Goal: Task Accomplishment & Management: Manage account settings

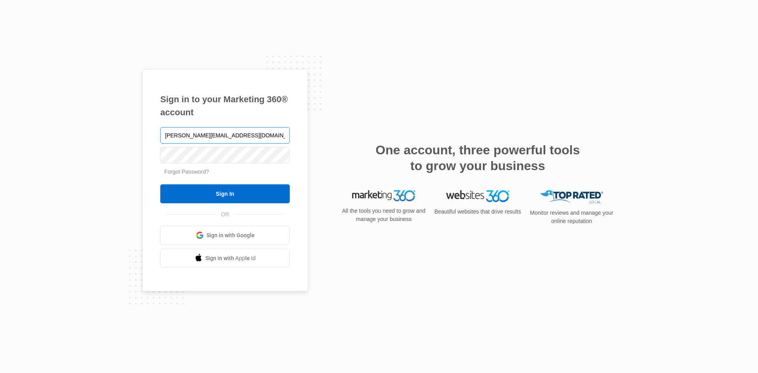
type input "[PERSON_NAME][EMAIL_ADDRESS][DOMAIN_NAME]"
click at [160, 184] on input "Sign In" at bounding box center [225, 193] width 130 height 19
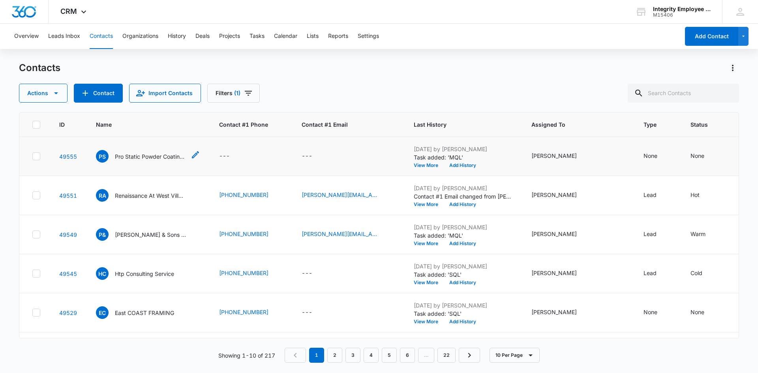
click at [139, 155] on p "Pro Static Powder Coating LLC" at bounding box center [150, 156] width 71 height 8
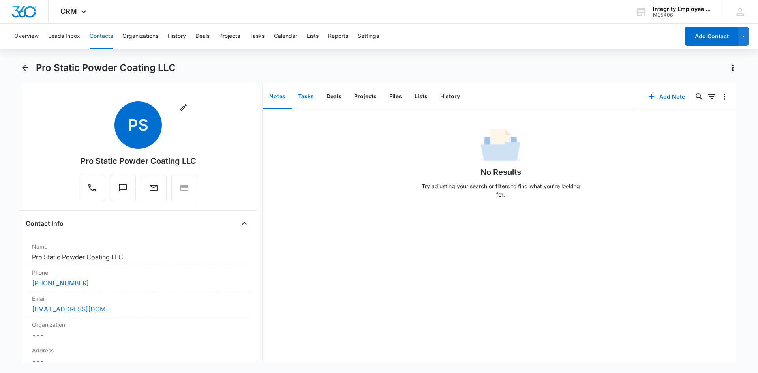
click at [305, 98] on button "Tasks" at bounding box center [306, 96] width 28 height 24
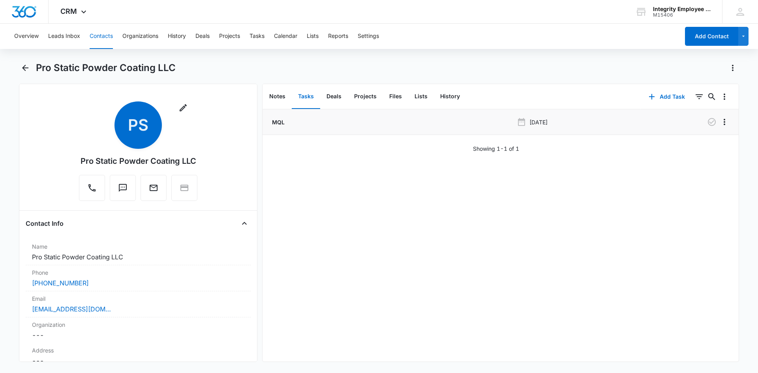
click at [282, 122] on p "MQL" at bounding box center [277, 122] width 14 height 8
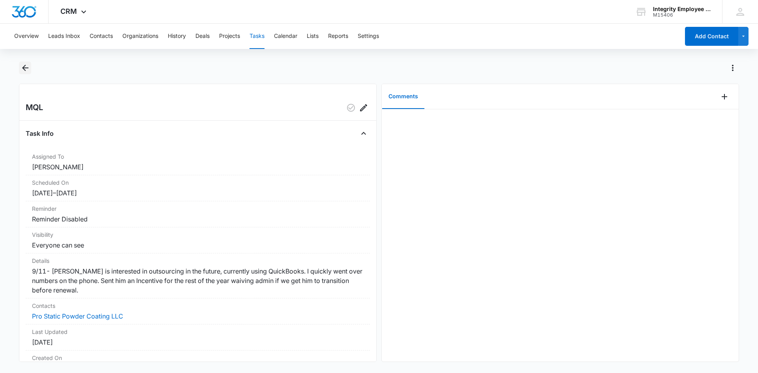
click at [23, 68] on icon "Back" at bounding box center [25, 68] width 6 height 6
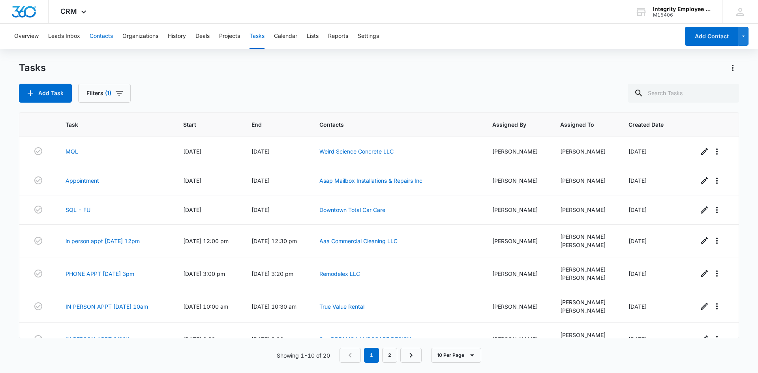
click at [96, 42] on button "Contacts" at bounding box center [101, 36] width 23 height 25
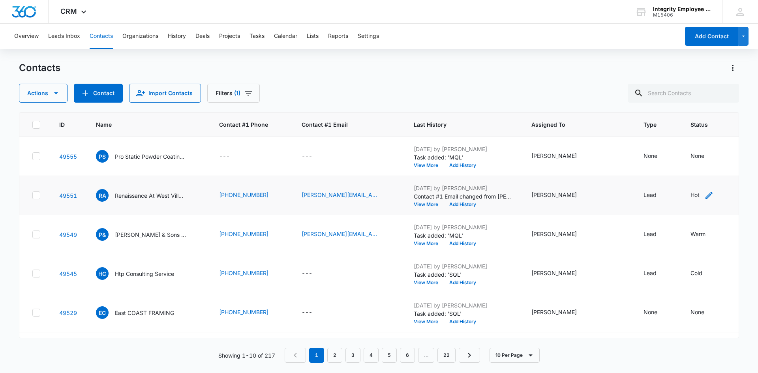
click at [681, 197] on td "Hot" at bounding box center [705, 195] width 48 height 39
click at [691, 198] on div "Hot" at bounding box center [695, 195] width 9 height 8
click at [715, 143] on div at bounding box center [709, 144] width 16 height 19
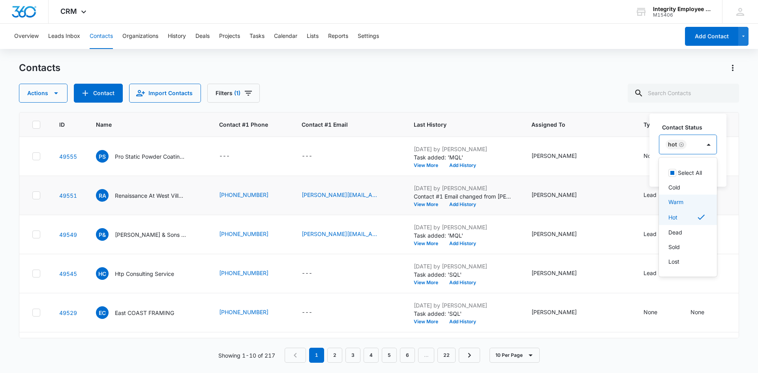
click at [690, 197] on div "Warm" at bounding box center [688, 202] width 58 height 15
click at [688, 145] on icon "Remove Warm" at bounding box center [688, 145] width 6 height 6
click at [676, 203] on p "Warm" at bounding box center [675, 202] width 15 height 8
click at [709, 144] on icon "Remove Hot" at bounding box center [711, 145] width 6 height 6
click at [713, 143] on div at bounding box center [715, 144] width 13 height 13
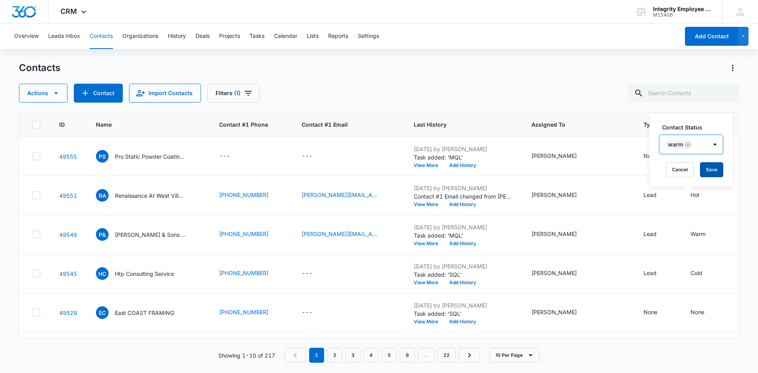
click at [706, 169] on button "Save" at bounding box center [711, 169] width 23 height 15
